Goal: Task Accomplishment & Management: Manage account settings

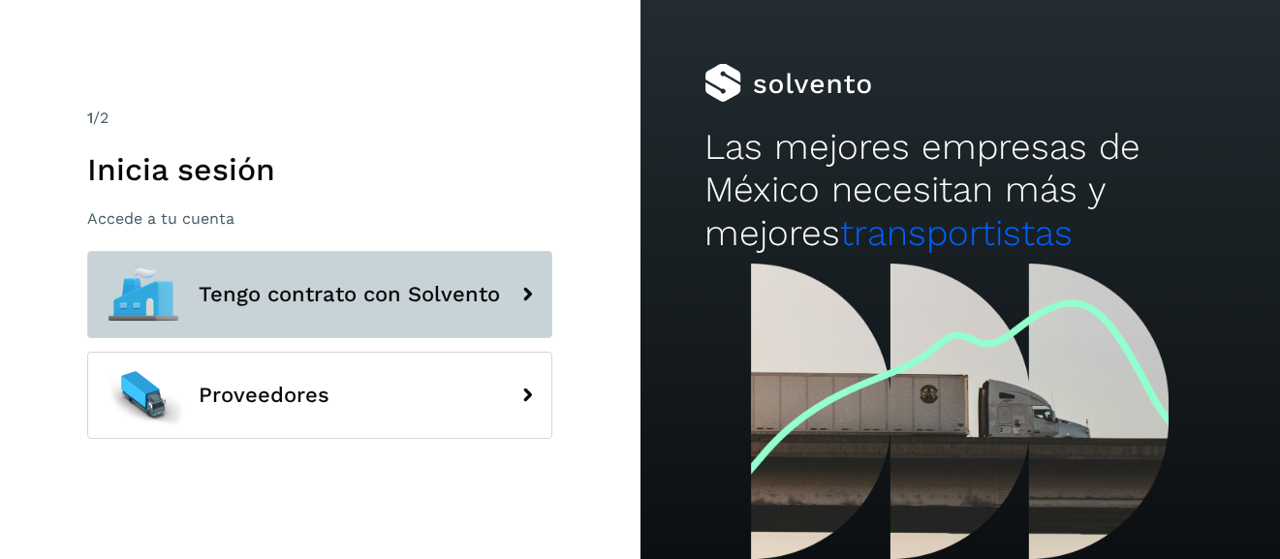
click at [360, 313] on button "Tengo contrato con Solvento" at bounding box center [319, 294] width 465 height 87
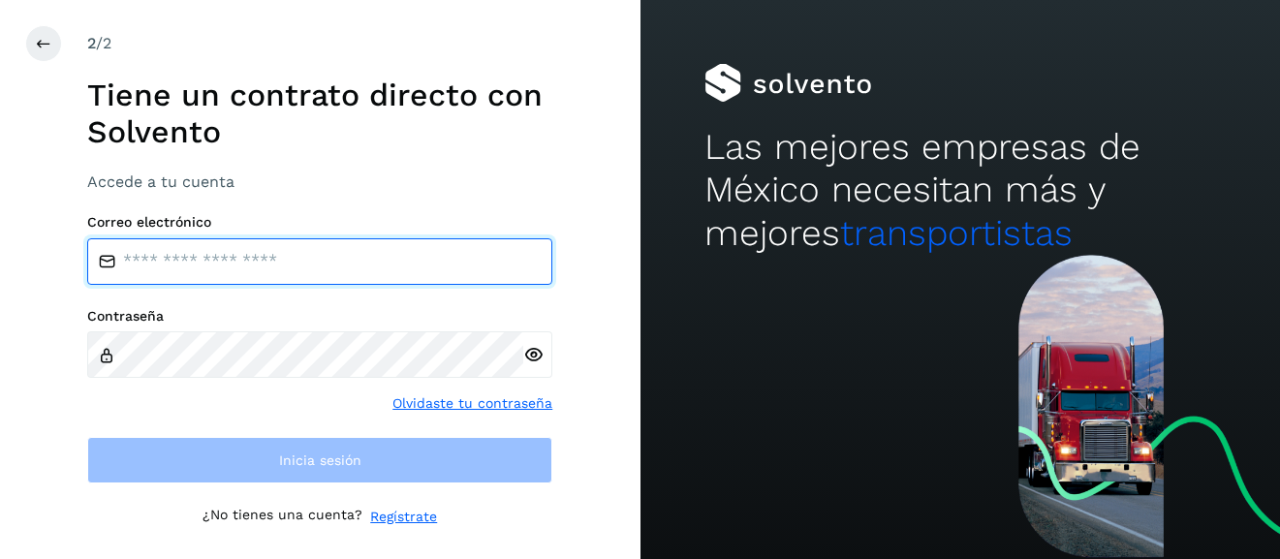
click at [296, 265] on input "email" at bounding box center [319, 261] width 465 height 47
type input "**********"
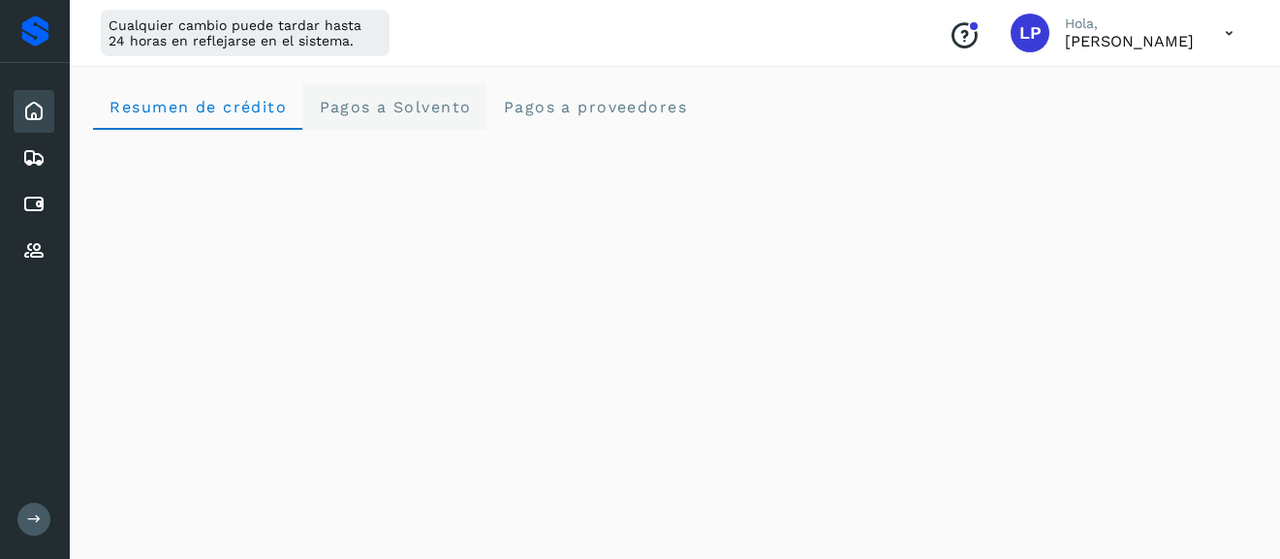
click at [455, 119] on Solvento "Pagos a Solvento" at bounding box center [394, 106] width 184 height 47
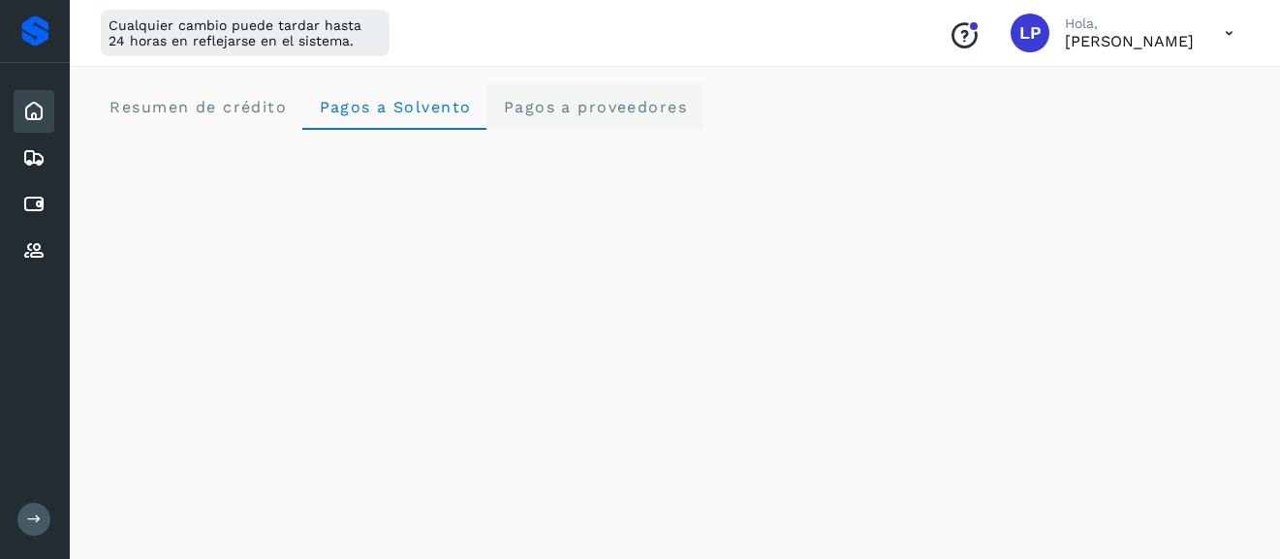
click at [597, 115] on proveedores "Pagos a proveedores" at bounding box center [594, 106] width 216 height 47
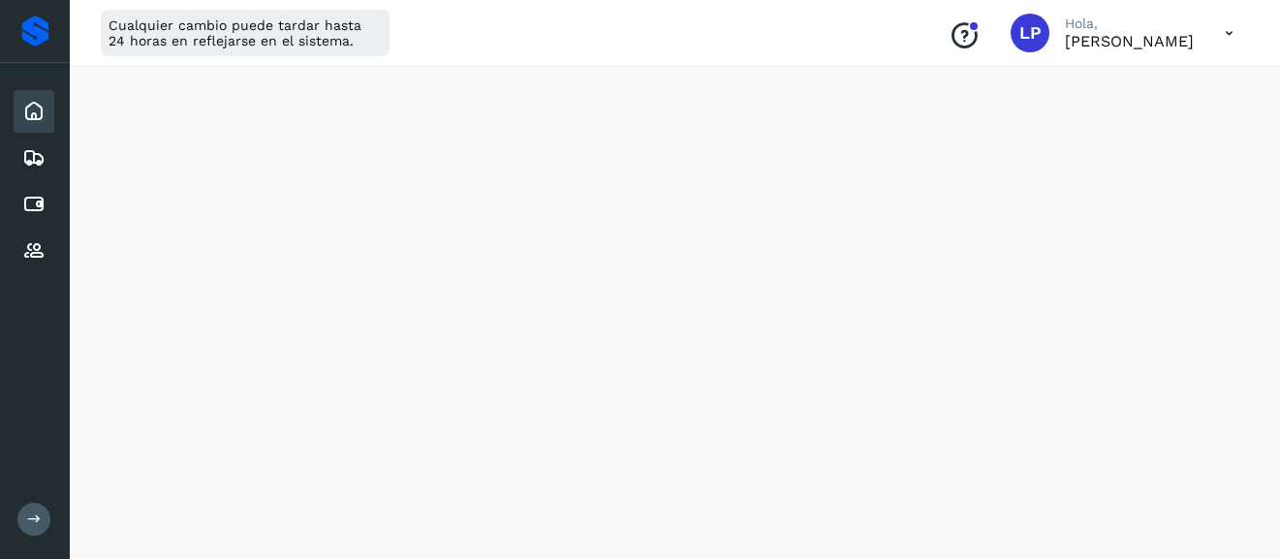
scroll to position [960, 0]
click at [17, 95] on div "Inicio" at bounding box center [34, 111] width 41 height 43
click at [36, 109] on icon at bounding box center [33, 111] width 23 height 23
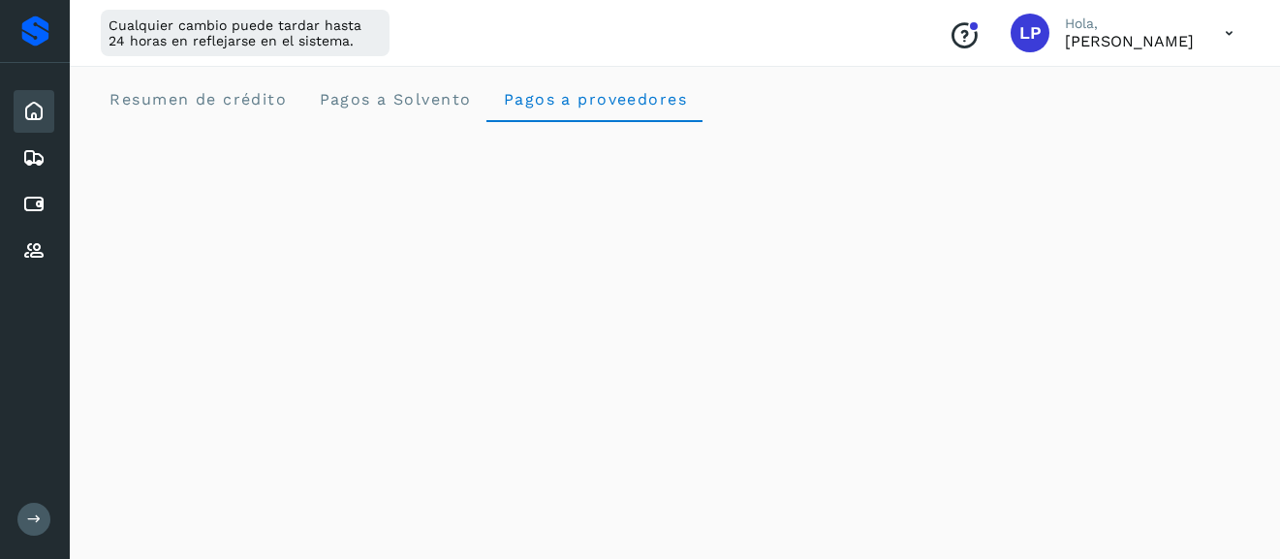
scroll to position [0, 0]
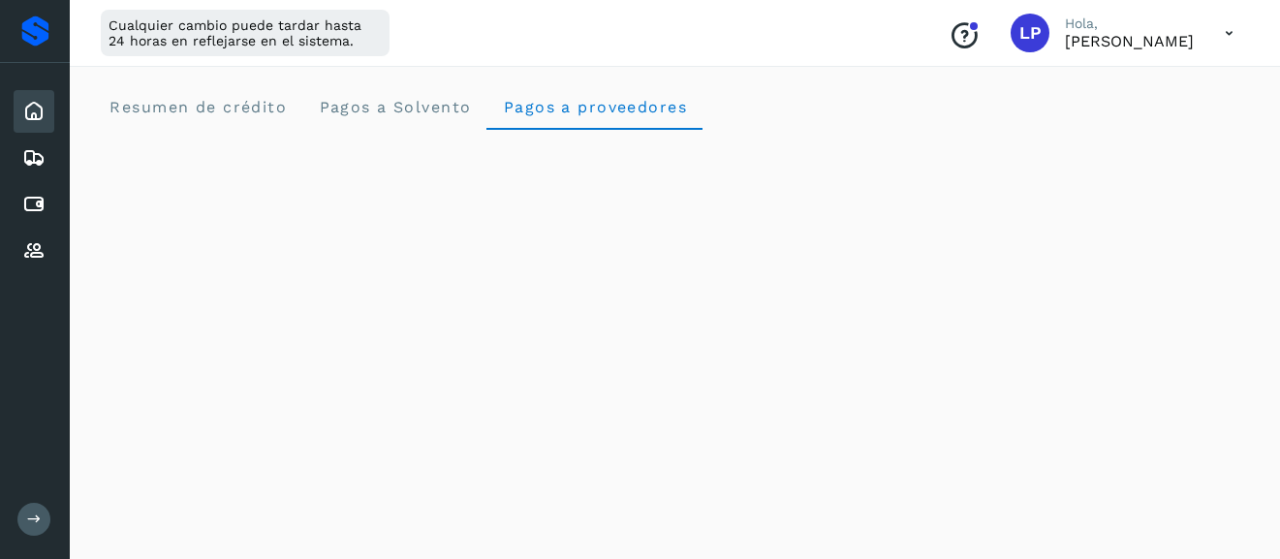
click at [32, 110] on icon at bounding box center [33, 111] width 23 height 23
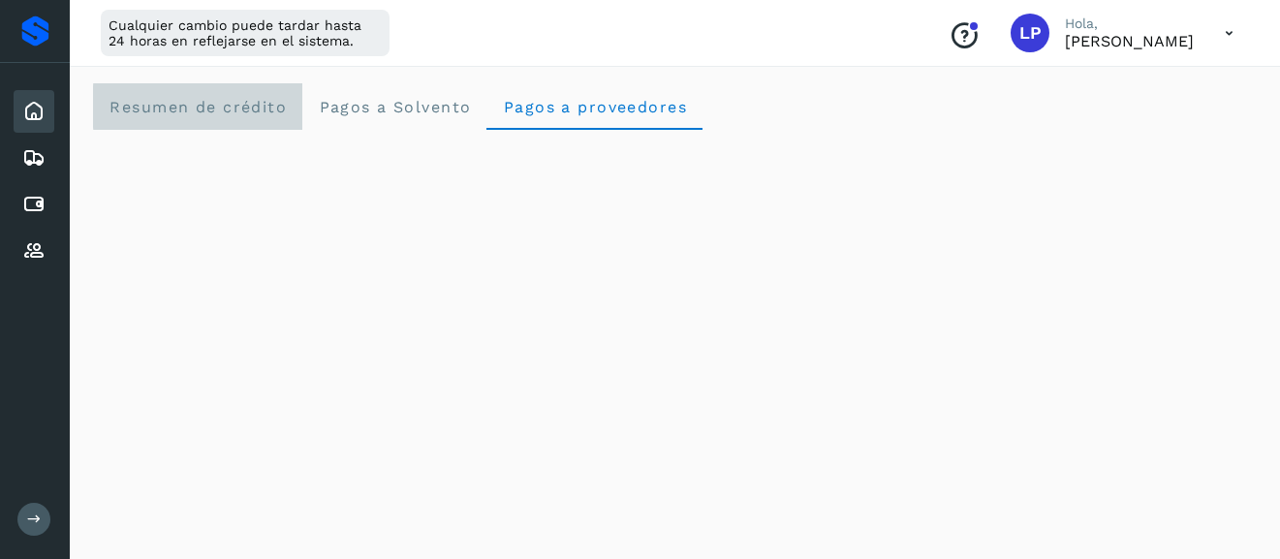
click at [177, 116] on crédito "Resumen de crédito" at bounding box center [197, 106] width 209 height 47
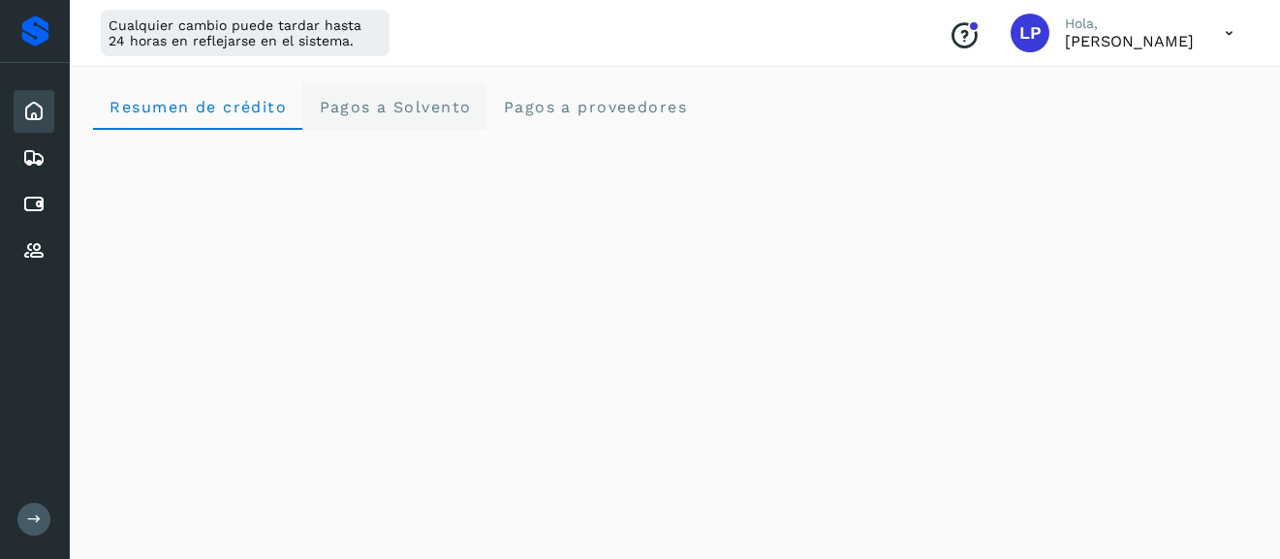
click at [406, 114] on span "Pagos a Solvento" at bounding box center [394, 107] width 153 height 18
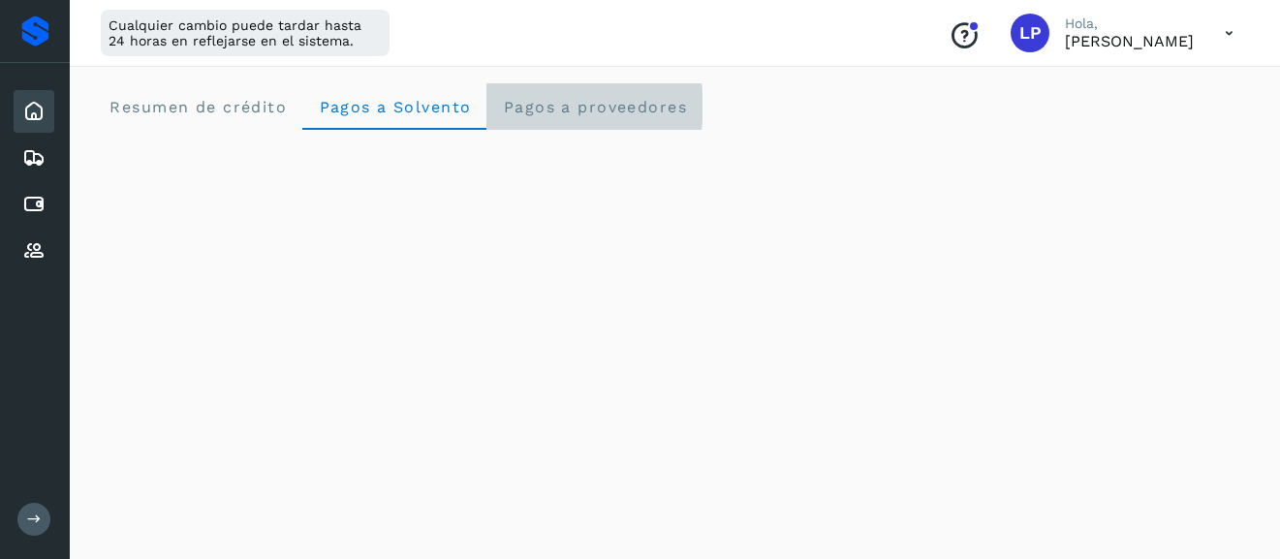
click at [556, 114] on span "Pagos a proveedores" at bounding box center [594, 107] width 185 height 18
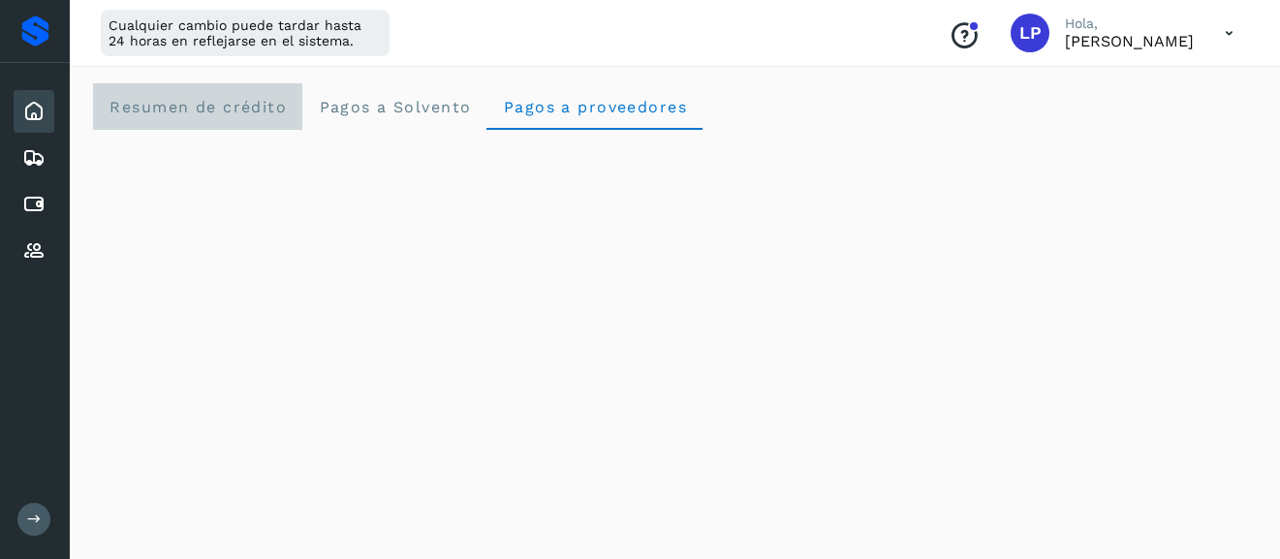
click at [233, 98] on span "Resumen de crédito" at bounding box center [198, 107] width 178 height 18
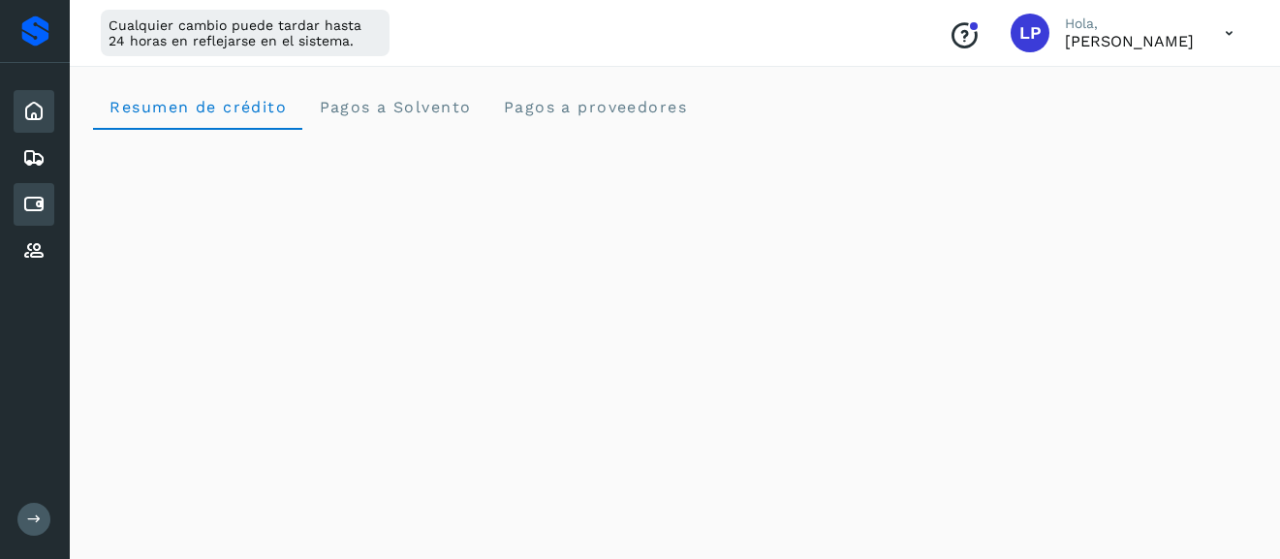
click at [38, 213] on icon at bounding box center [33, 204] width 23 height 23
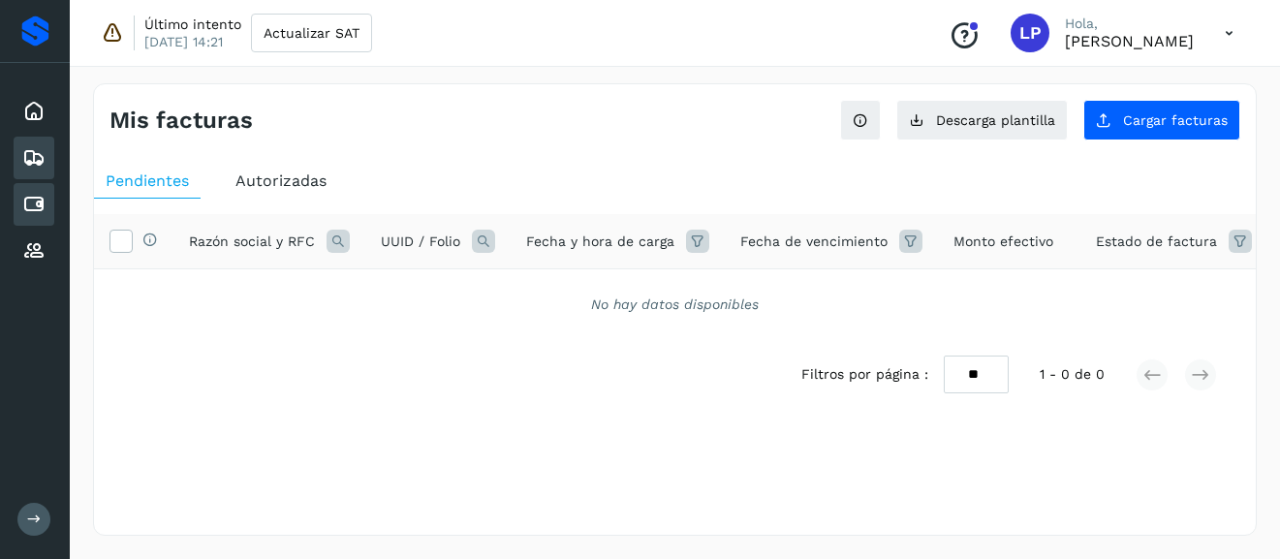
click at [42, 166] on icon at bounding box center [33, 157] width 23 height 23
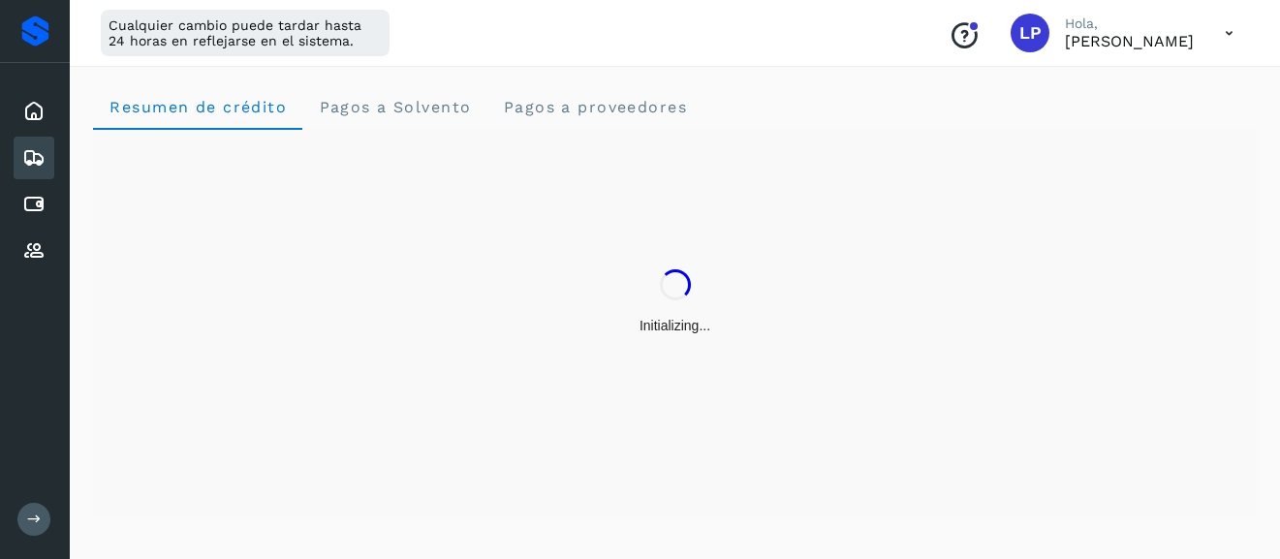
click at [34, 529] on button at bounding box center [33, 519] width 33 height 33
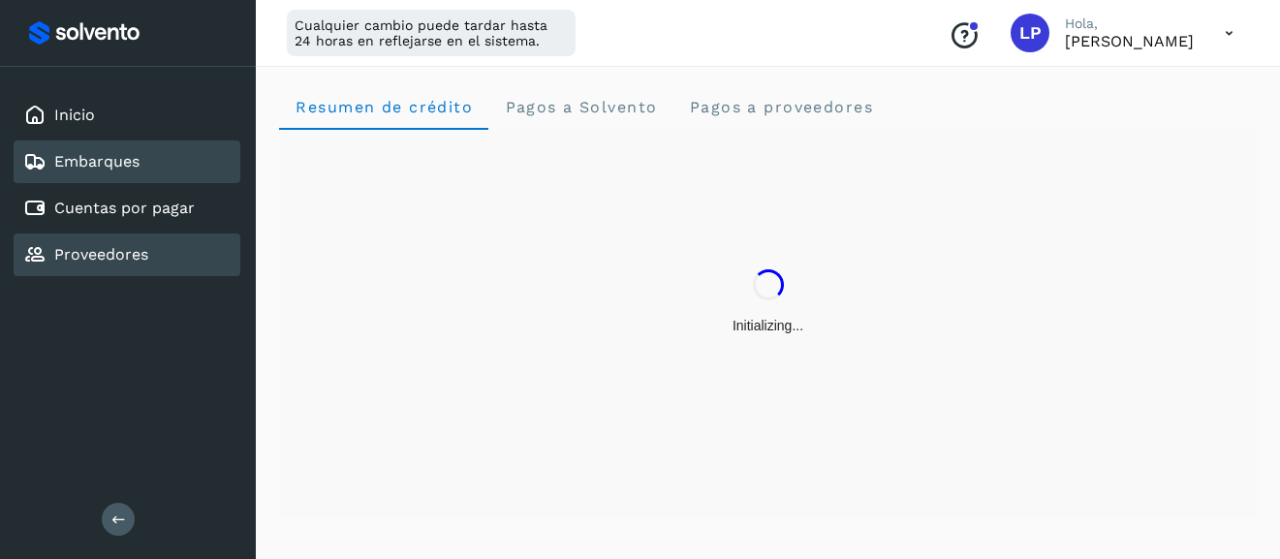
click at [138, 251] on link "Proveedores" at bounding box center [101, 254] width 94 height 18
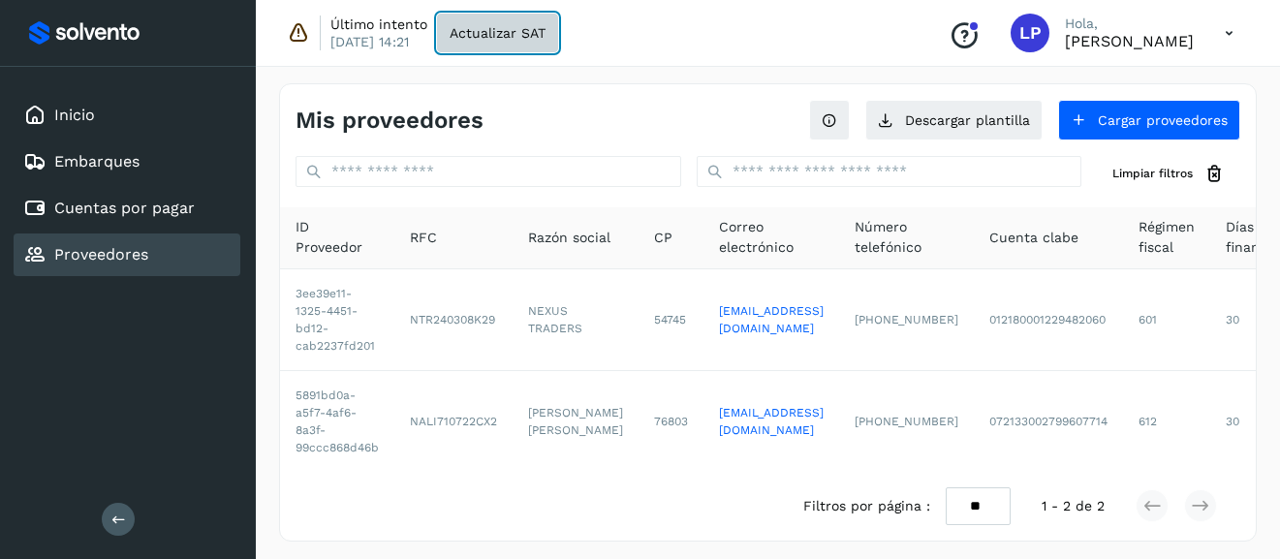
click at [535, 29] on span "Actualizar SAT" at bounding box center [498, 33] width 96 height 14
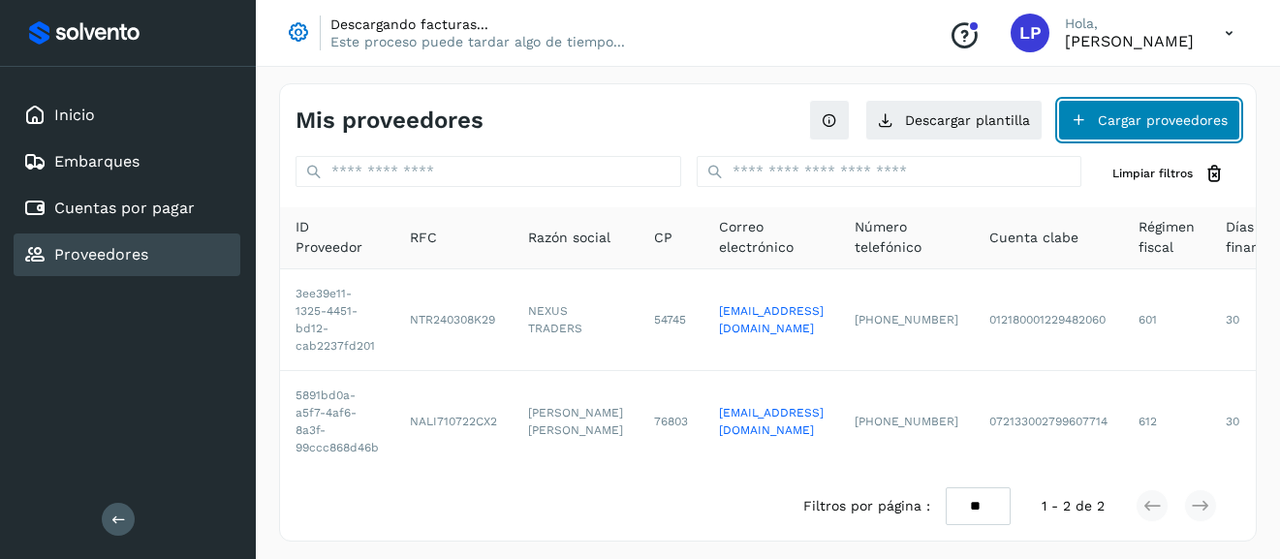
click at [1201, 122] on button "Cargar proveedores" at bounding box center [1149, 120] width 182 height 41
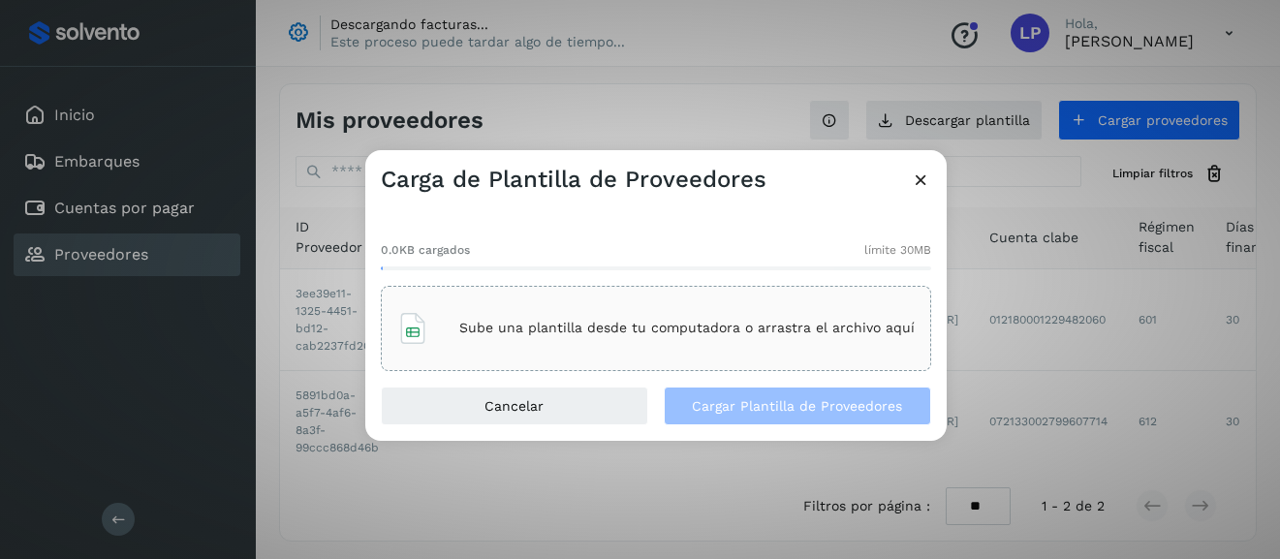
click at [926, 189] on icon at bounding box center [921, 180] width 20 height 20
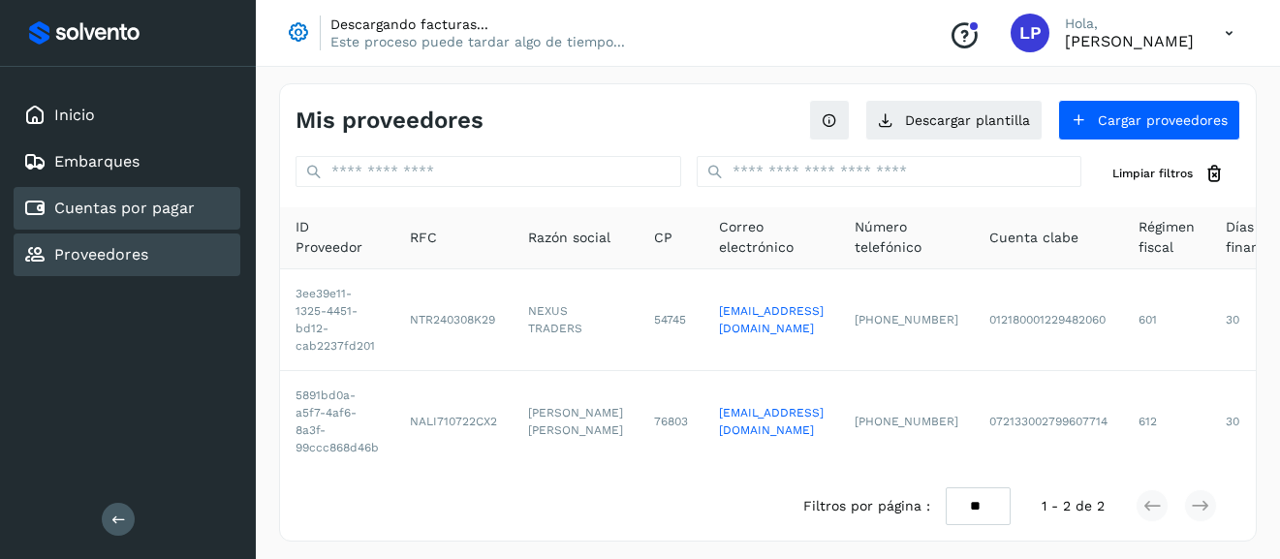
click at [171, 214] on link "Cuentas por pagar" at bounding box center [124, 208] width 140 height 18
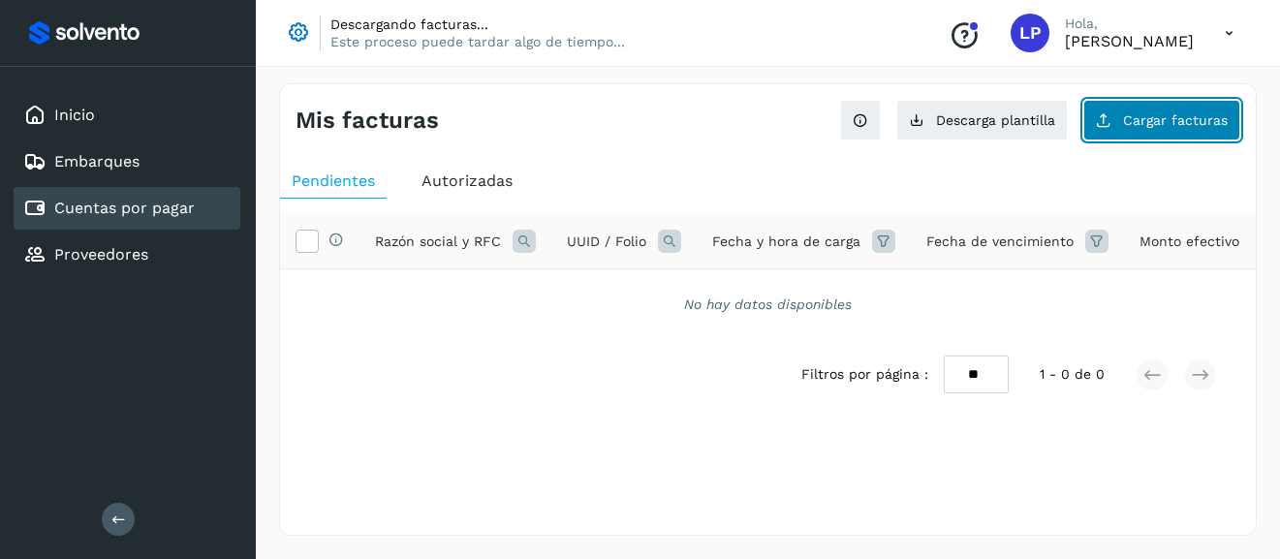
click at [1127, 114] on span "Cargar facturas" at bounding box center [1175, 120] width 105 height 14
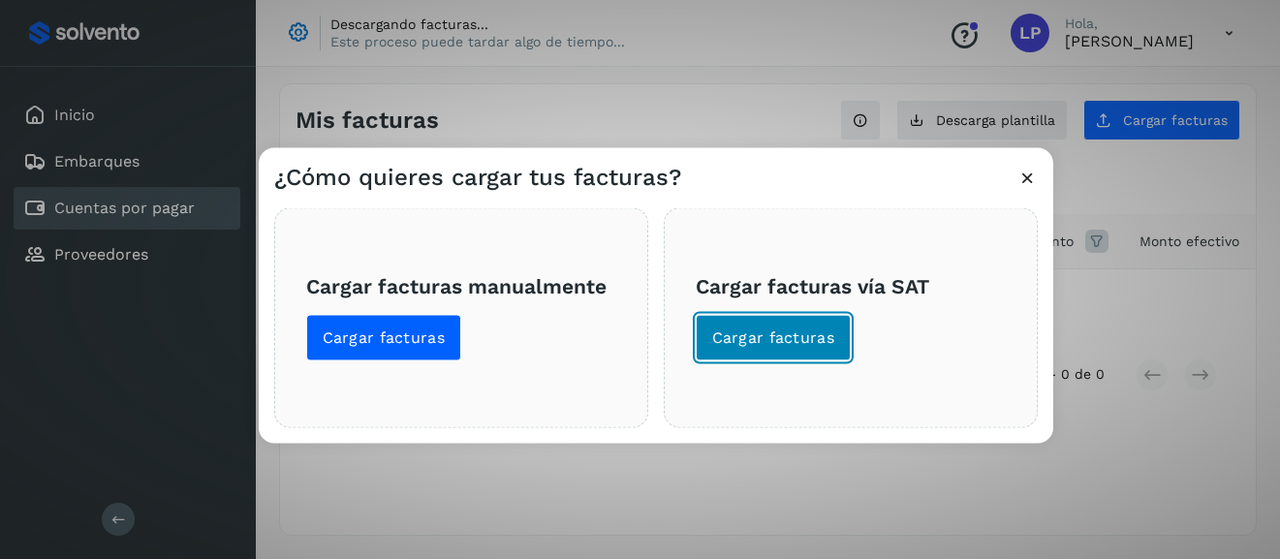
click at [735, 321] on button "Cargar facturas" at bounding box center [774, 337] width 156 height 47
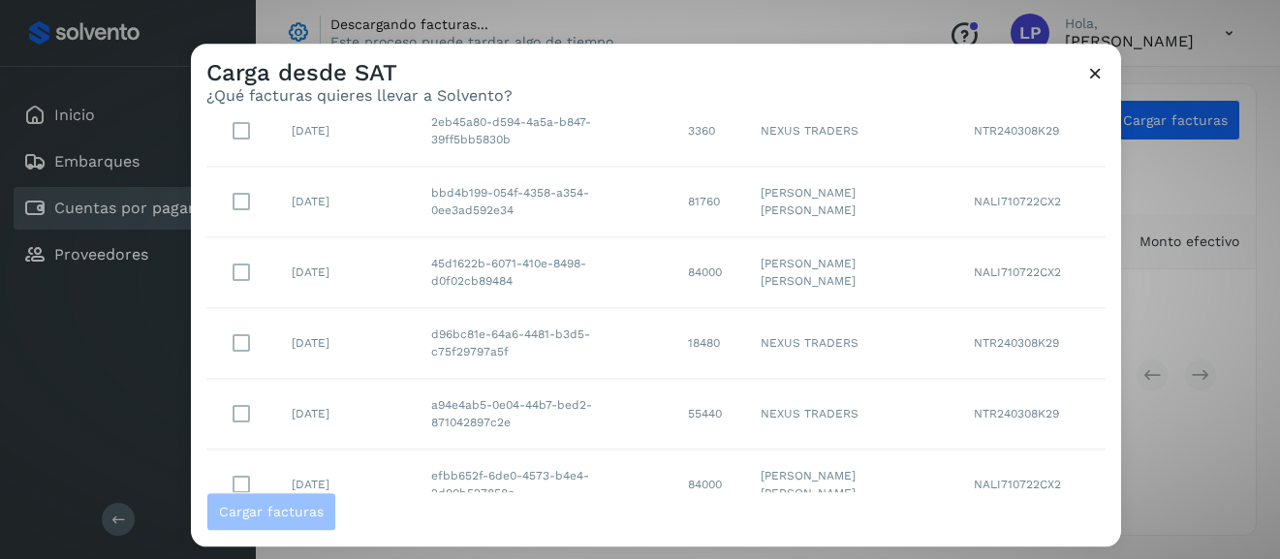
scroll to position [337, 0]
click at [320, 518] on button "Cargar facturas" at bounding box center [271, 511] width 130 height 39
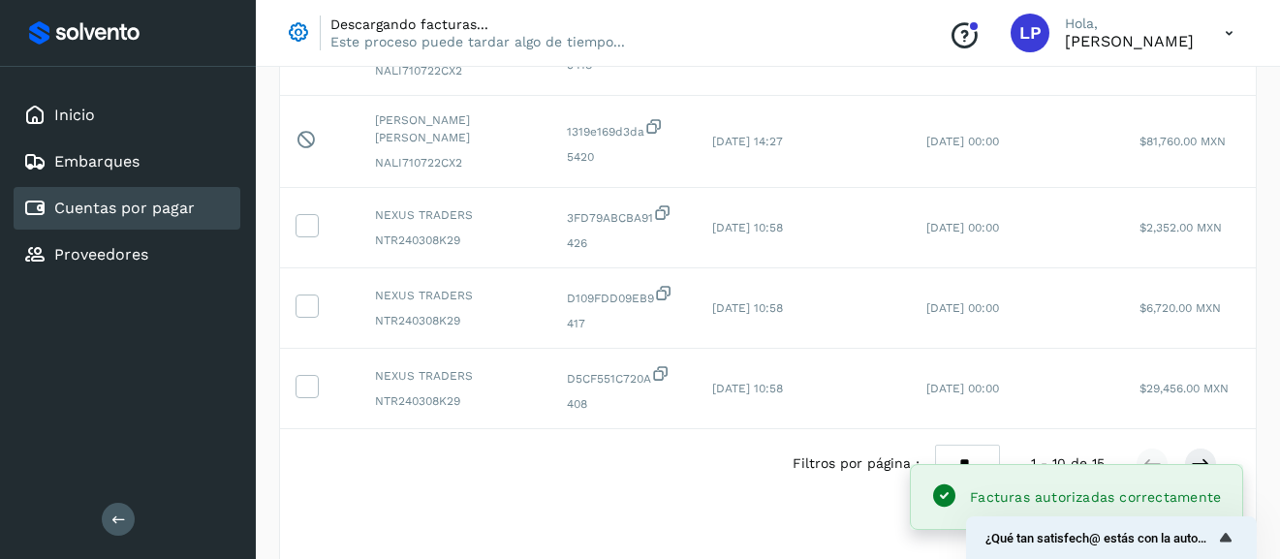
scroll to position [0, 0]
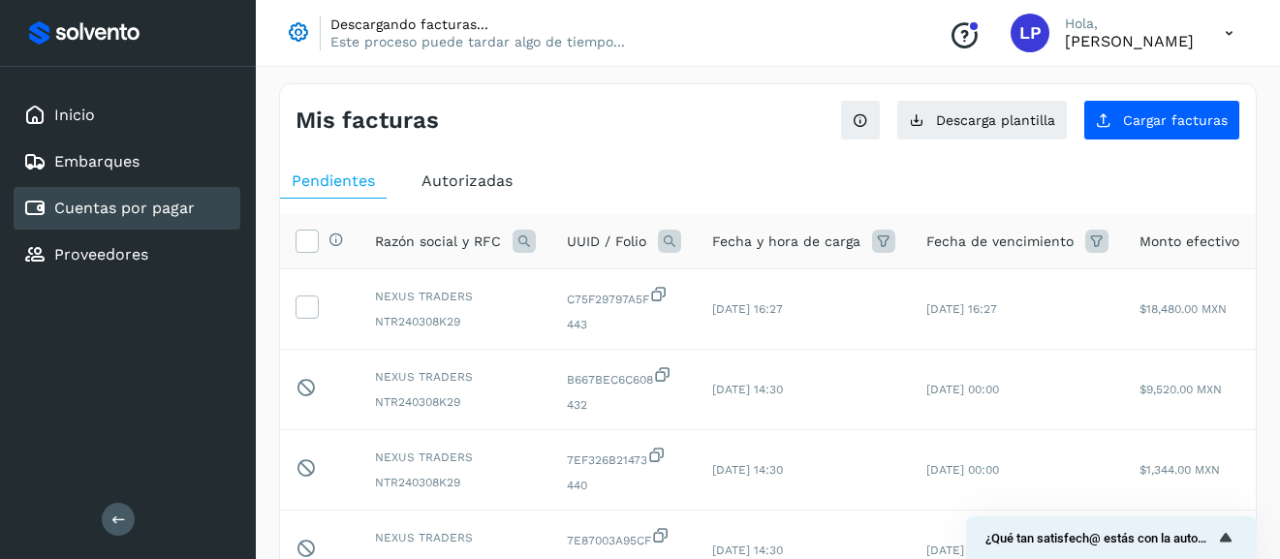
click at [490, 188] on span "Autorizadas" at bounding box center [466, 180] width 91 height 18
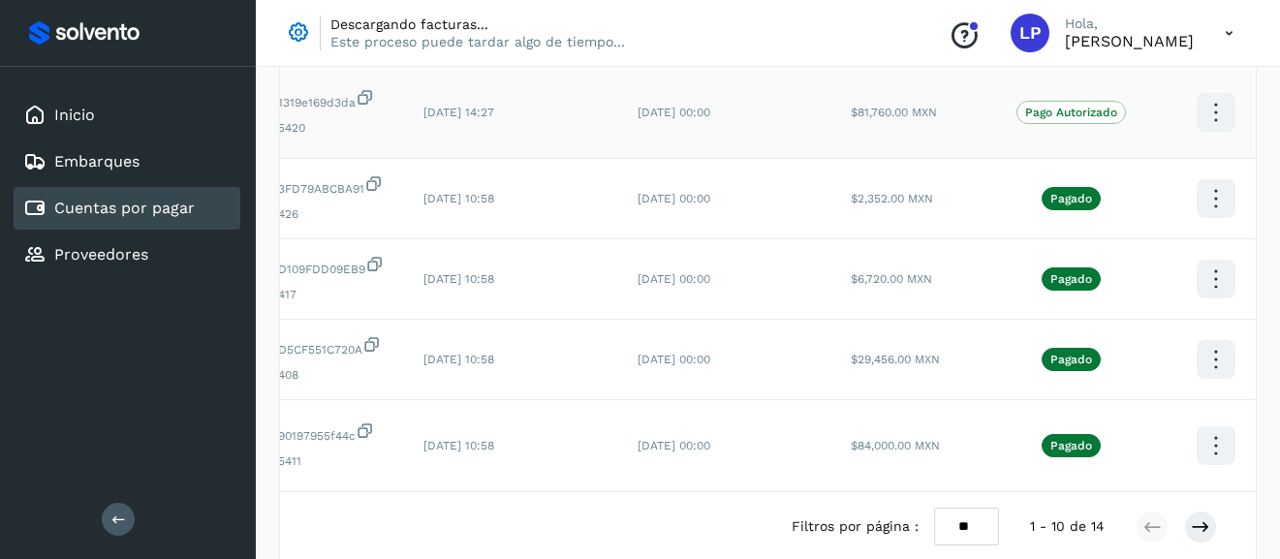
scroll to position [679, 0]
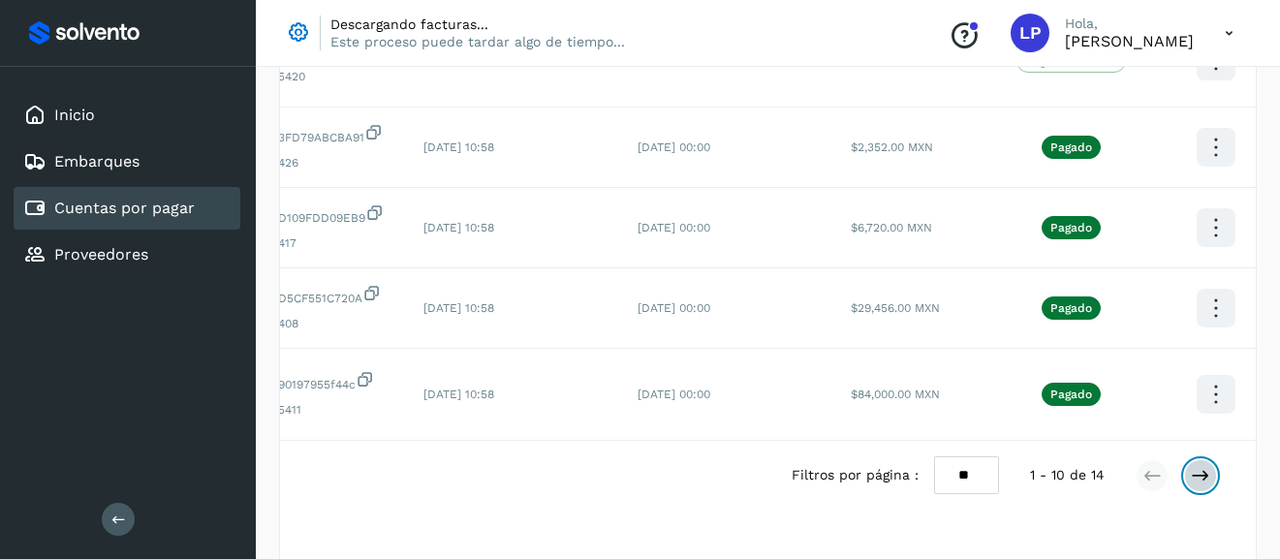
click at [1211, 459] on button at bounding box center [1200, 475] width 33 height 33
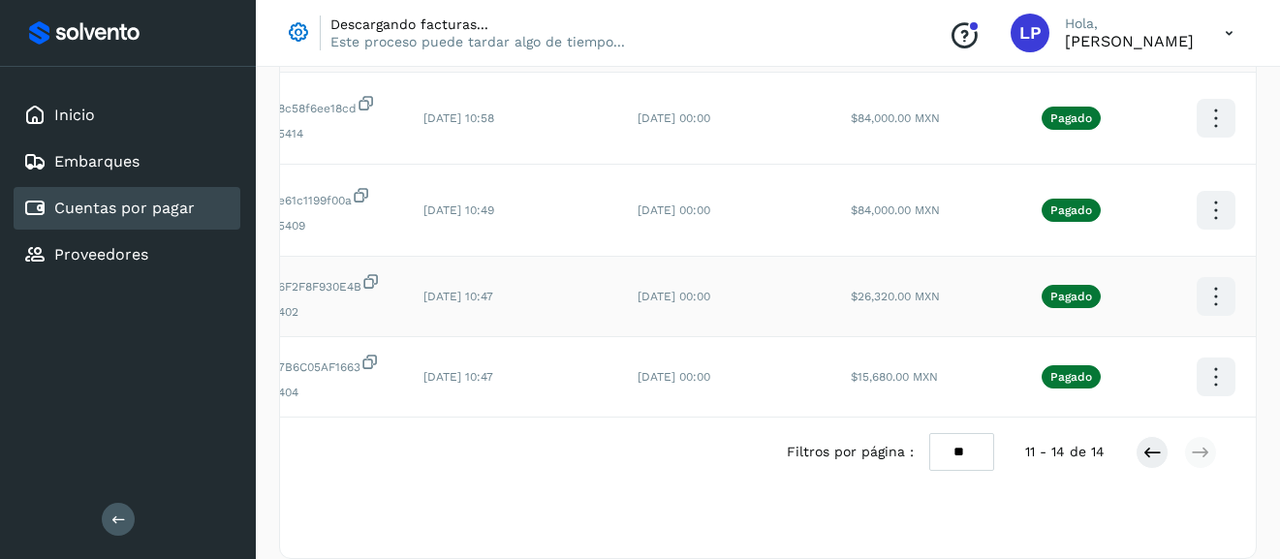
scroll to position [0, 0]
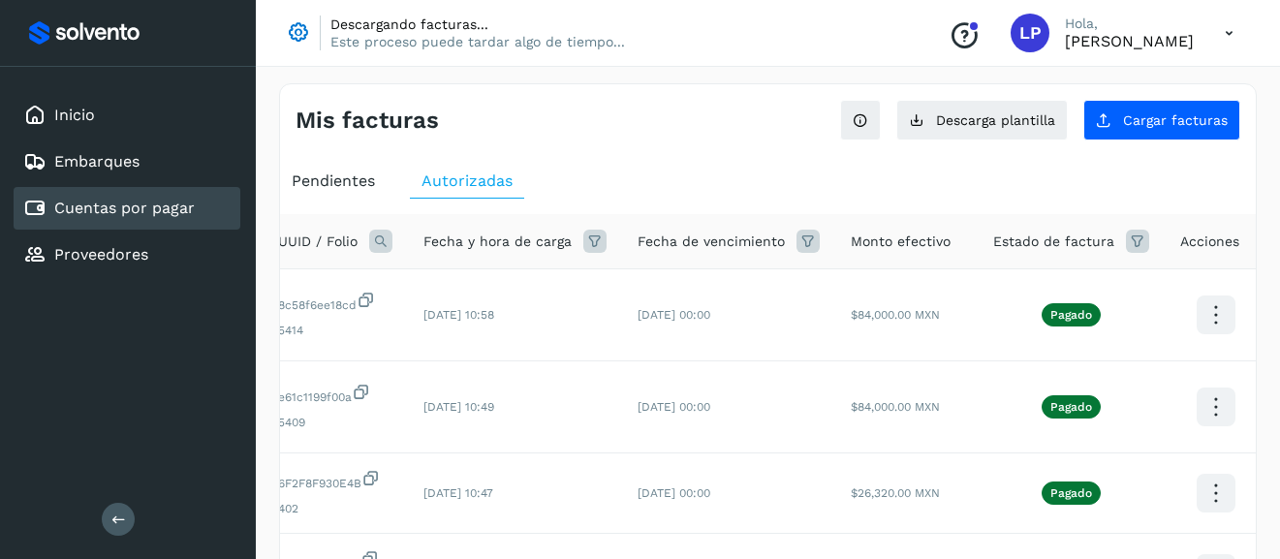
click at [361, 173] on span "Pendientes" at bounding box center [333, 180] width 83 height 18
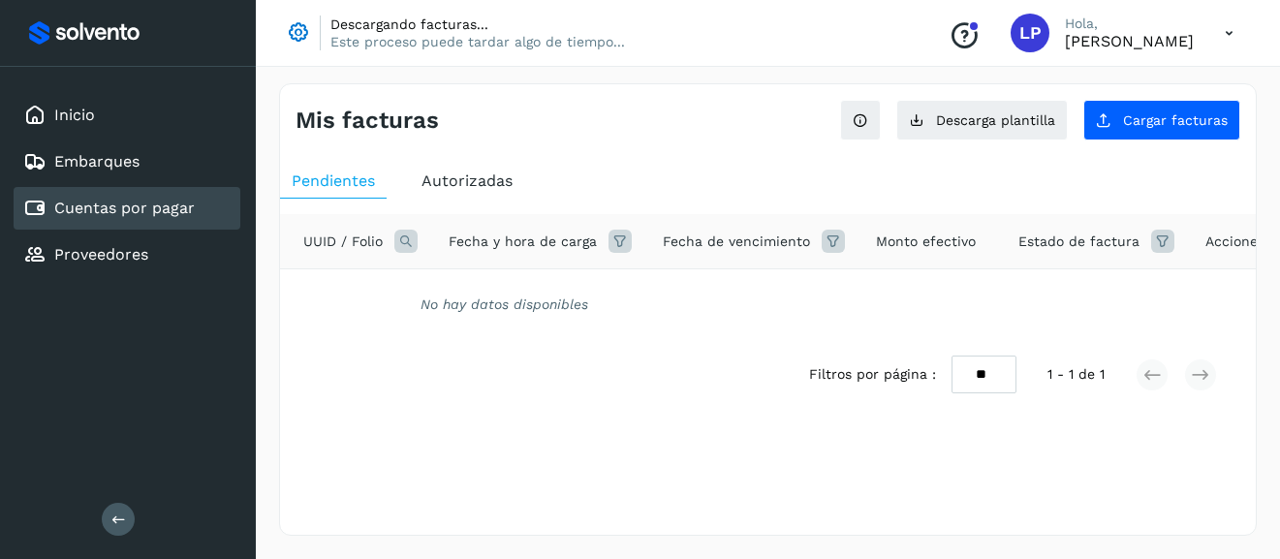
click at [164, 214] on link "Cuentas por pagar" at bounding box center [124, 208] width 140 height 18
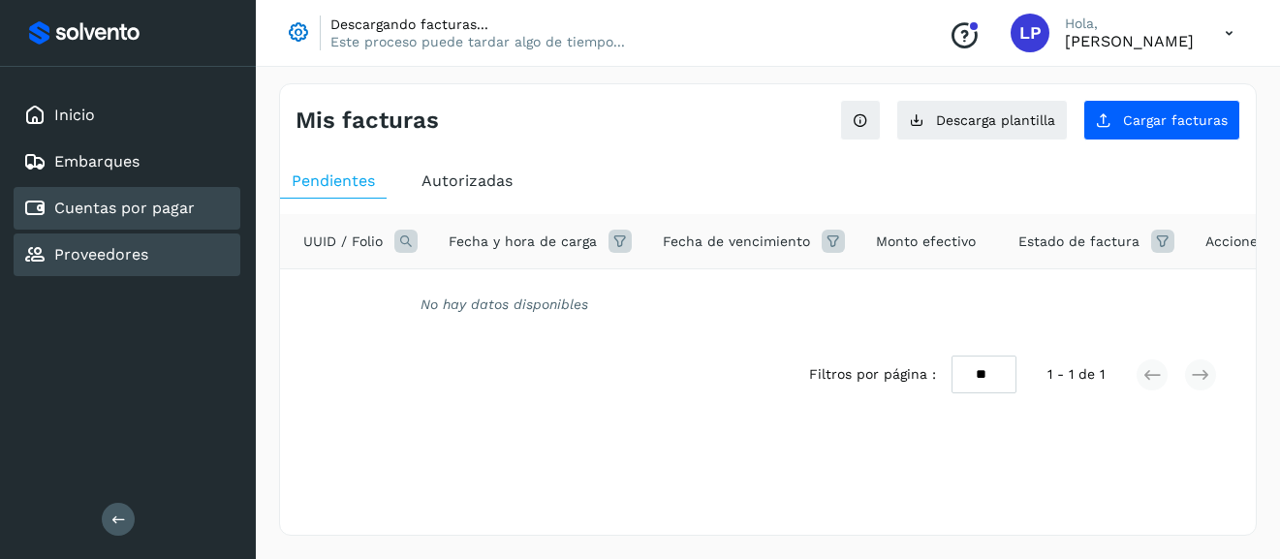
click at [123, 249] on link "Proveedores" at bounding box center [101, 254] width 94 height 18
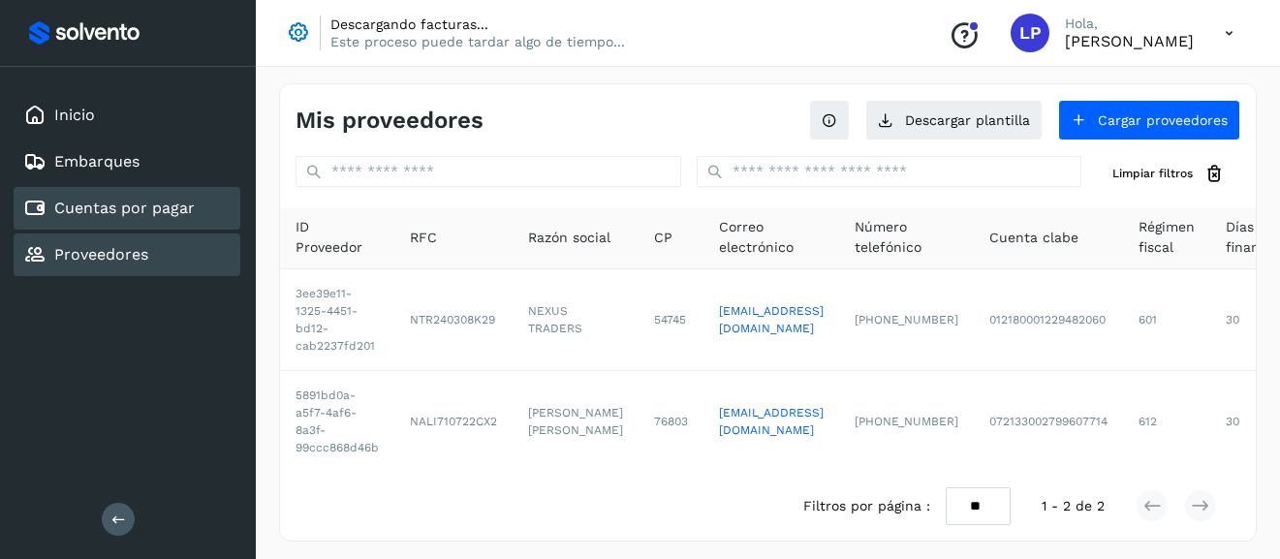
click at [130, 210] on link "Cuentas por pagar" at bounding box center [124, 208] width 140 height 18
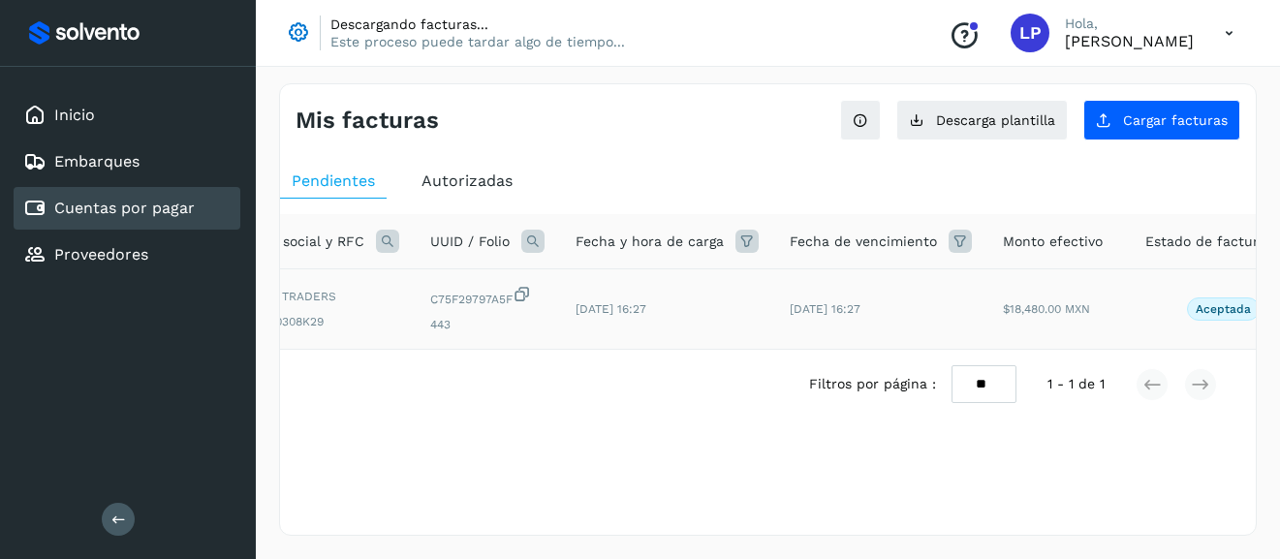
scroll to position [0, 134]
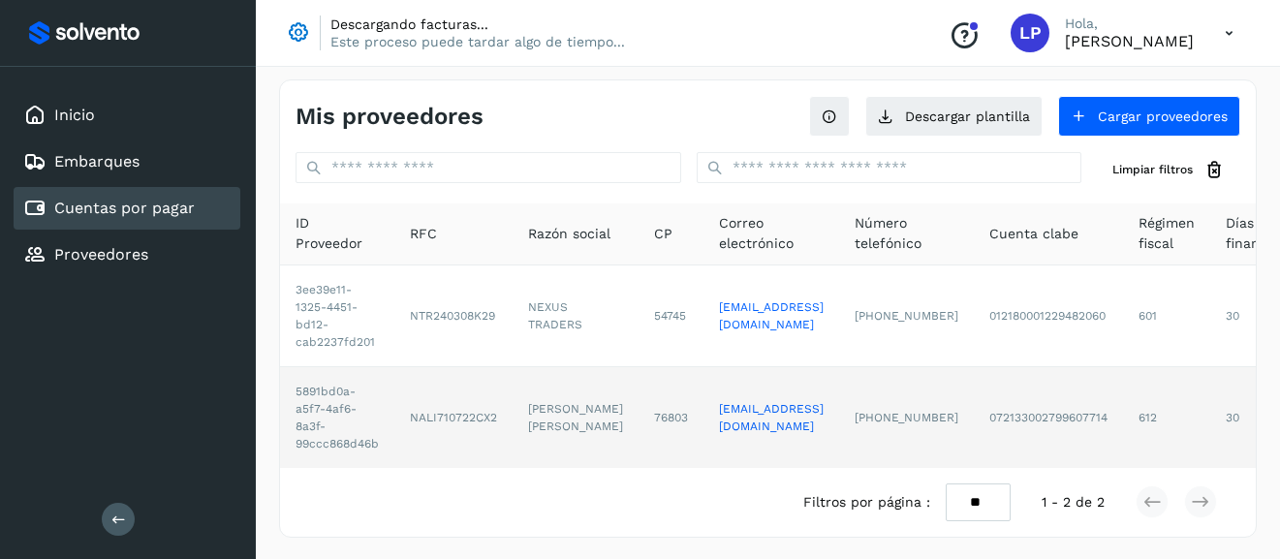
scroll to position [6, 0]
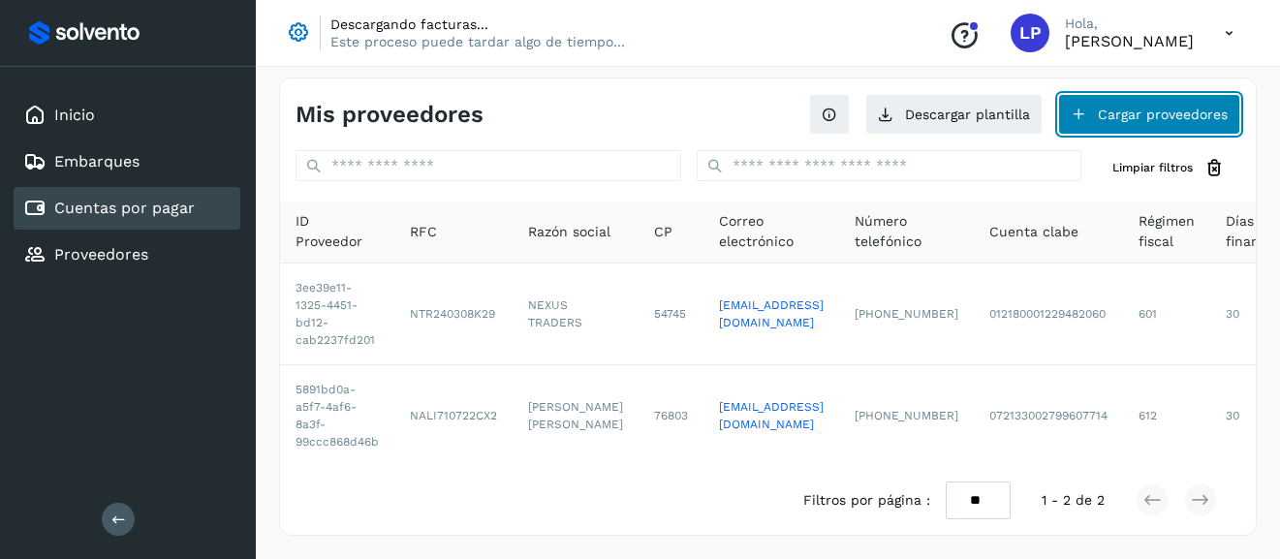
click at [1091, 114] on button "Cargar proveedores" at bounding box center [1149, 114] width 182 height 41
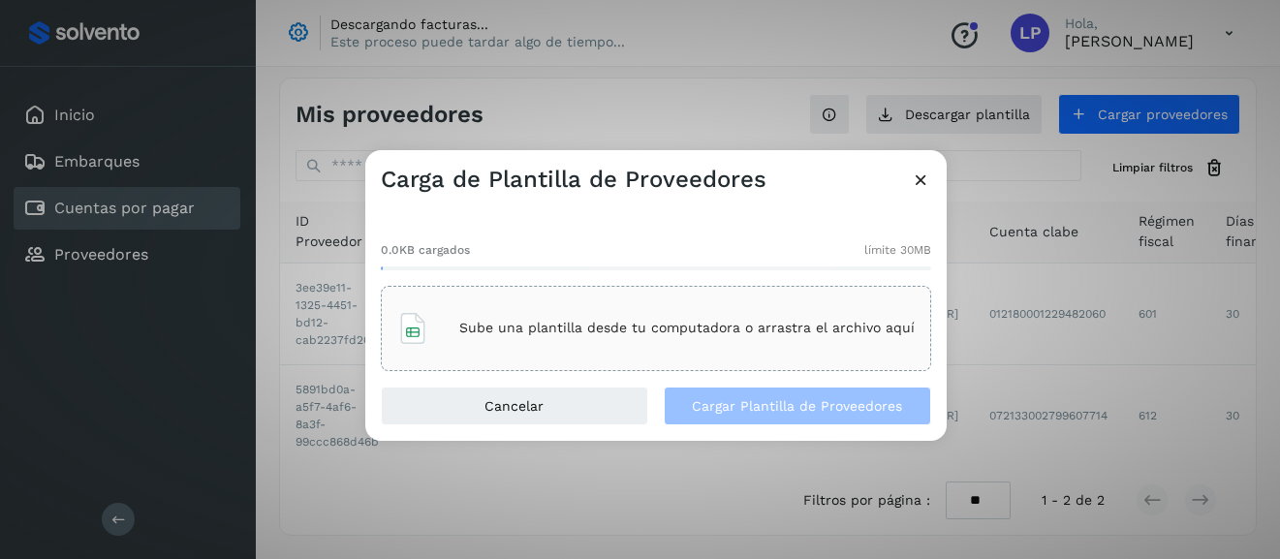
click at [921, 175] on icon at bounding box center [921, 180] width 20 height 20
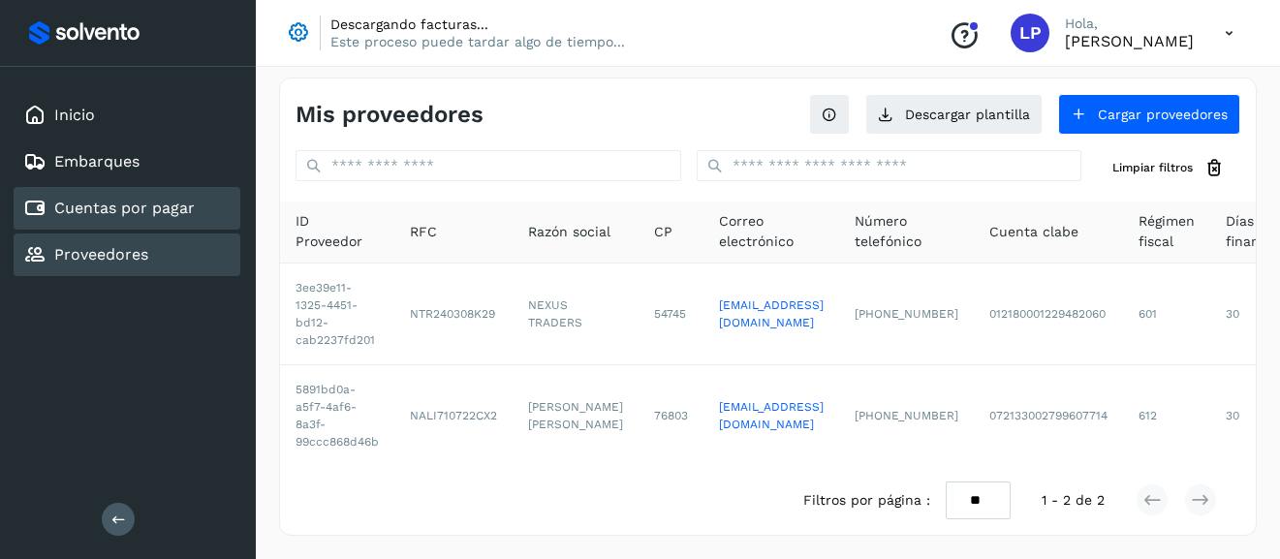
click at [125, 244] on div "Proveedores" at bounding box center [85, 254] width 125 height 23
click at [131, 215] on link "Cuentas por pagar" at bounding box center [124, 208] width 140 height 18
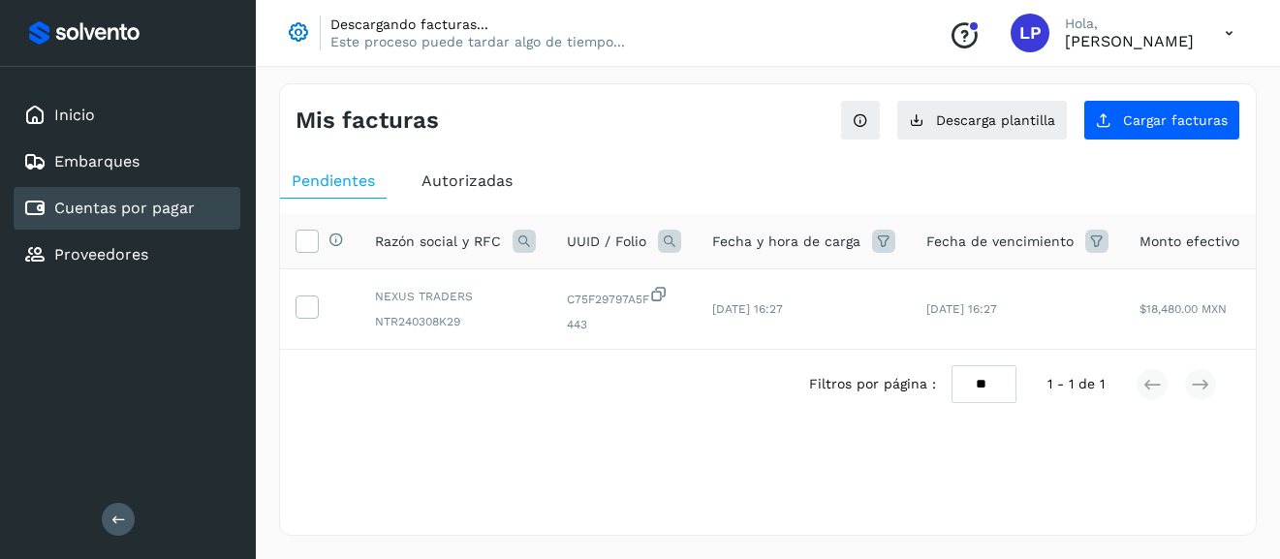
click at [452, 181] on span "Autorizadas" at bounding box center [466, 180] width 91 height 18
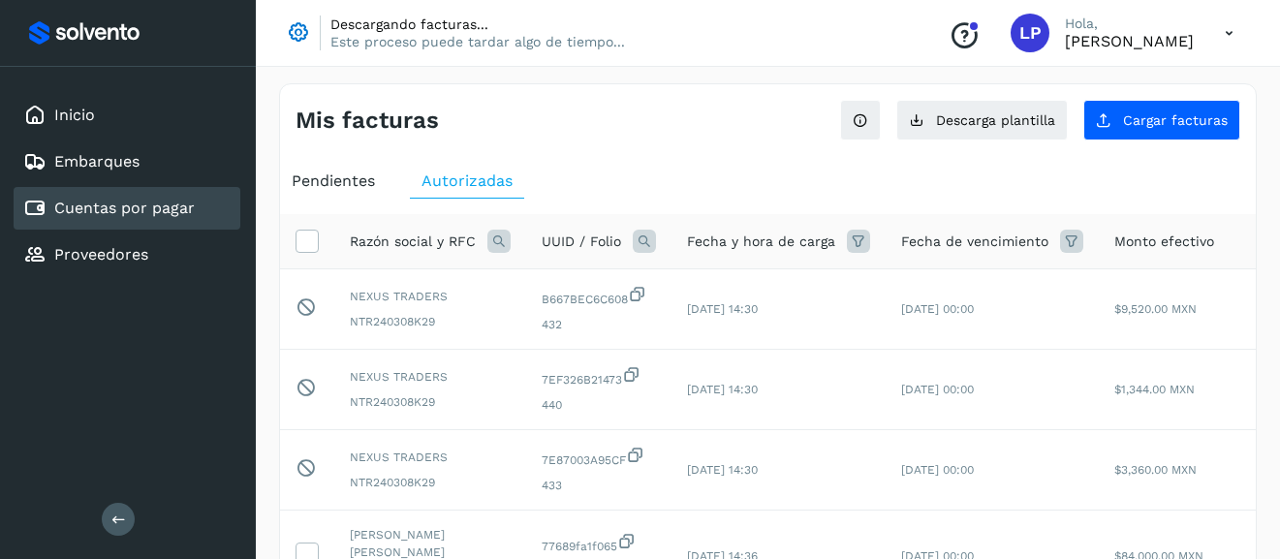
click at [327, 165] on div "Pendientes" at bounding box center [333, 181] width 107 height 35
